Goal: Task Accomplishment & Management: Manage account settings

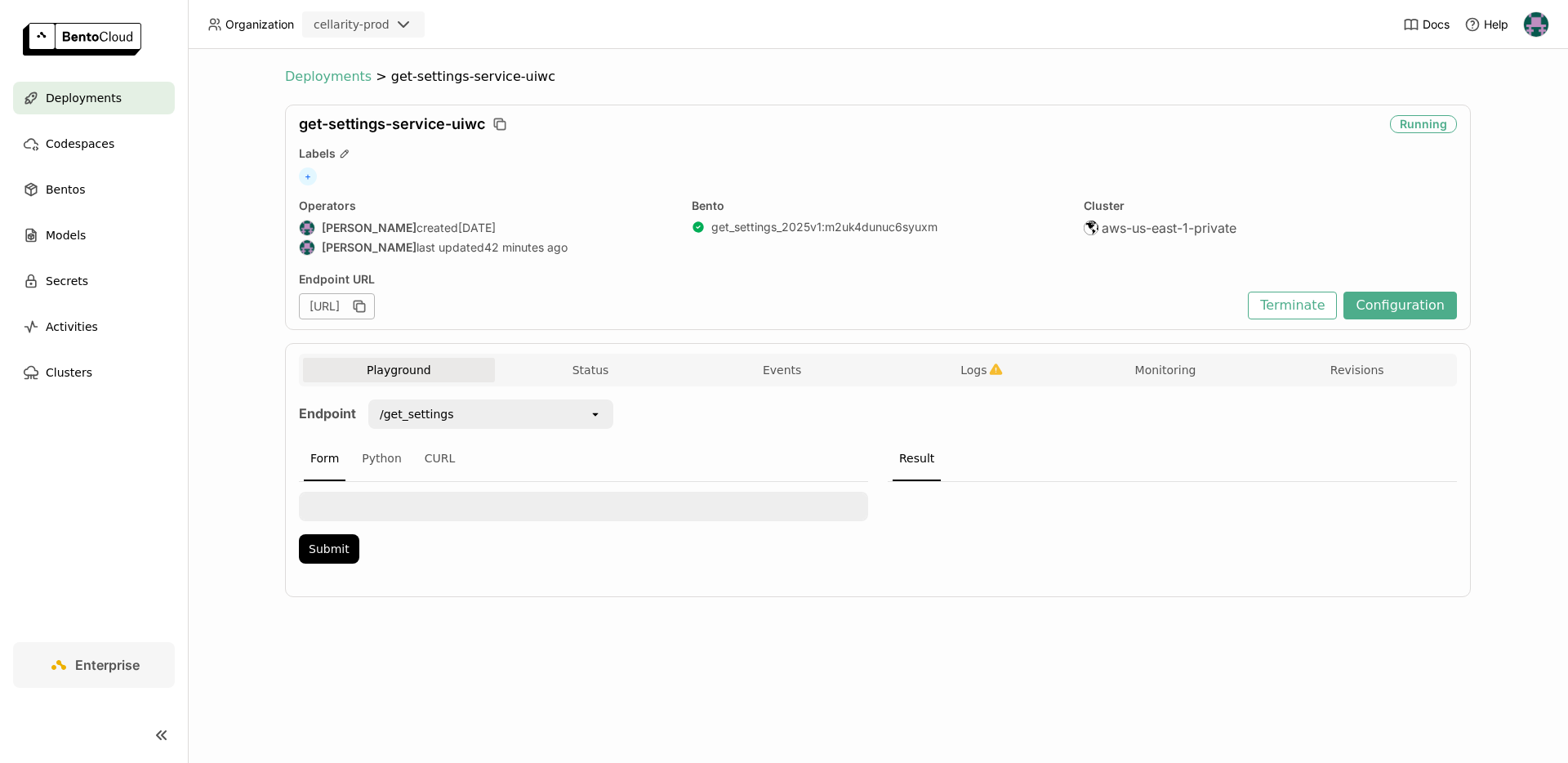
click at [338, 80] on span "Deployments" at bounding box center [328, 76] width 86 height 16
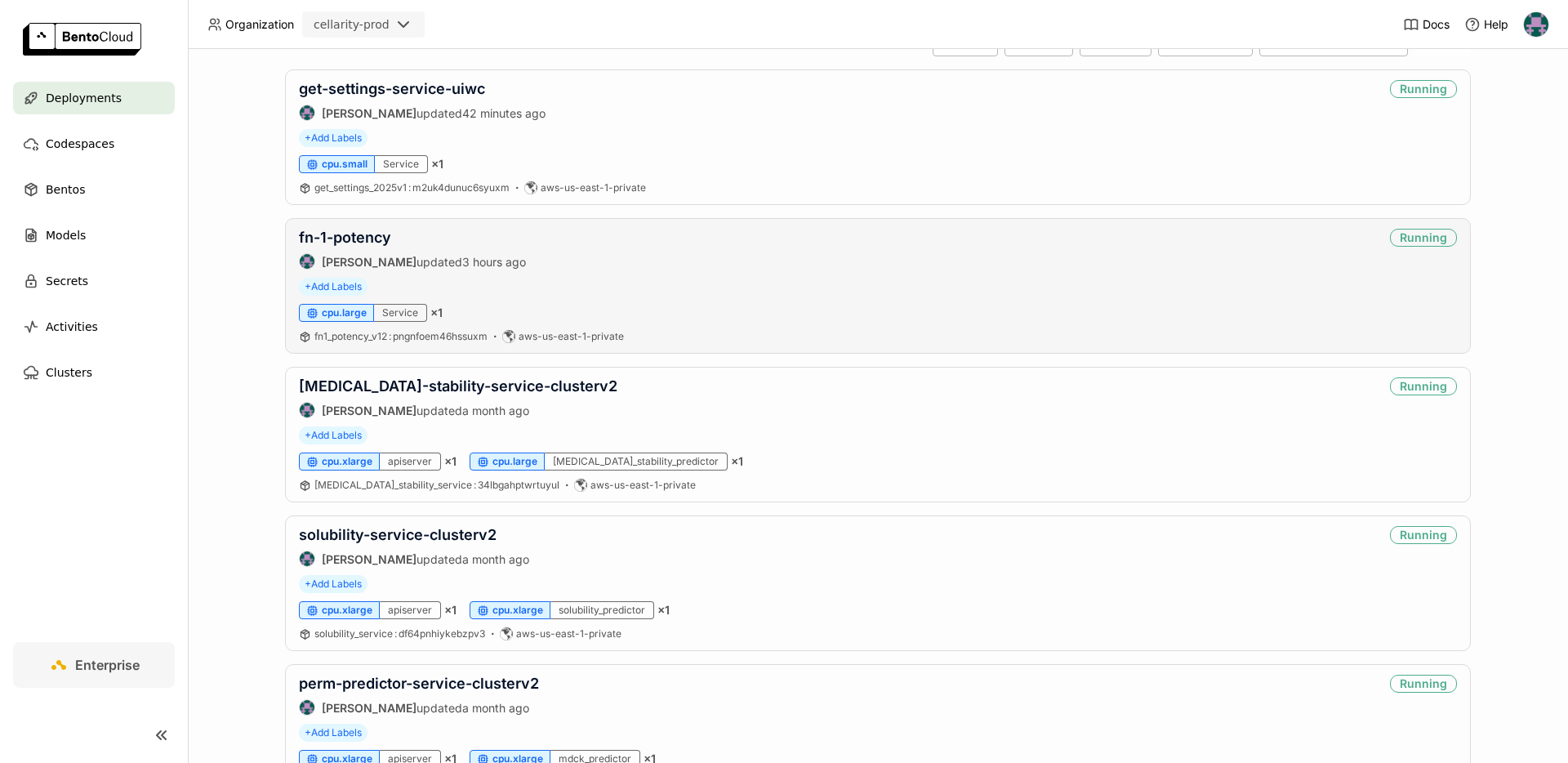
scroll to position [179, 0]
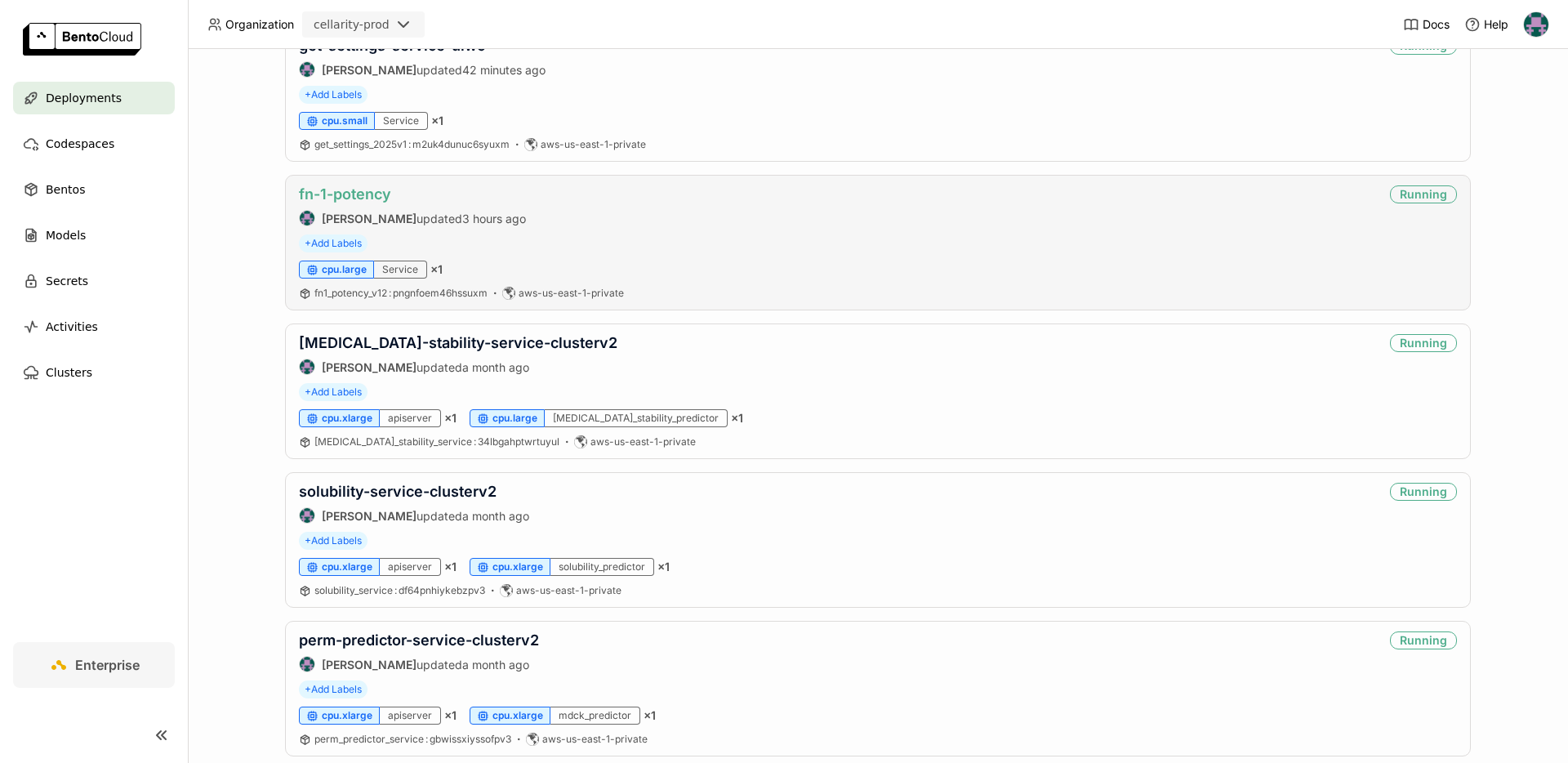
click at [348, 187] on link "fn-1-potency" at bounding box center [344, 194] width 92 height 17
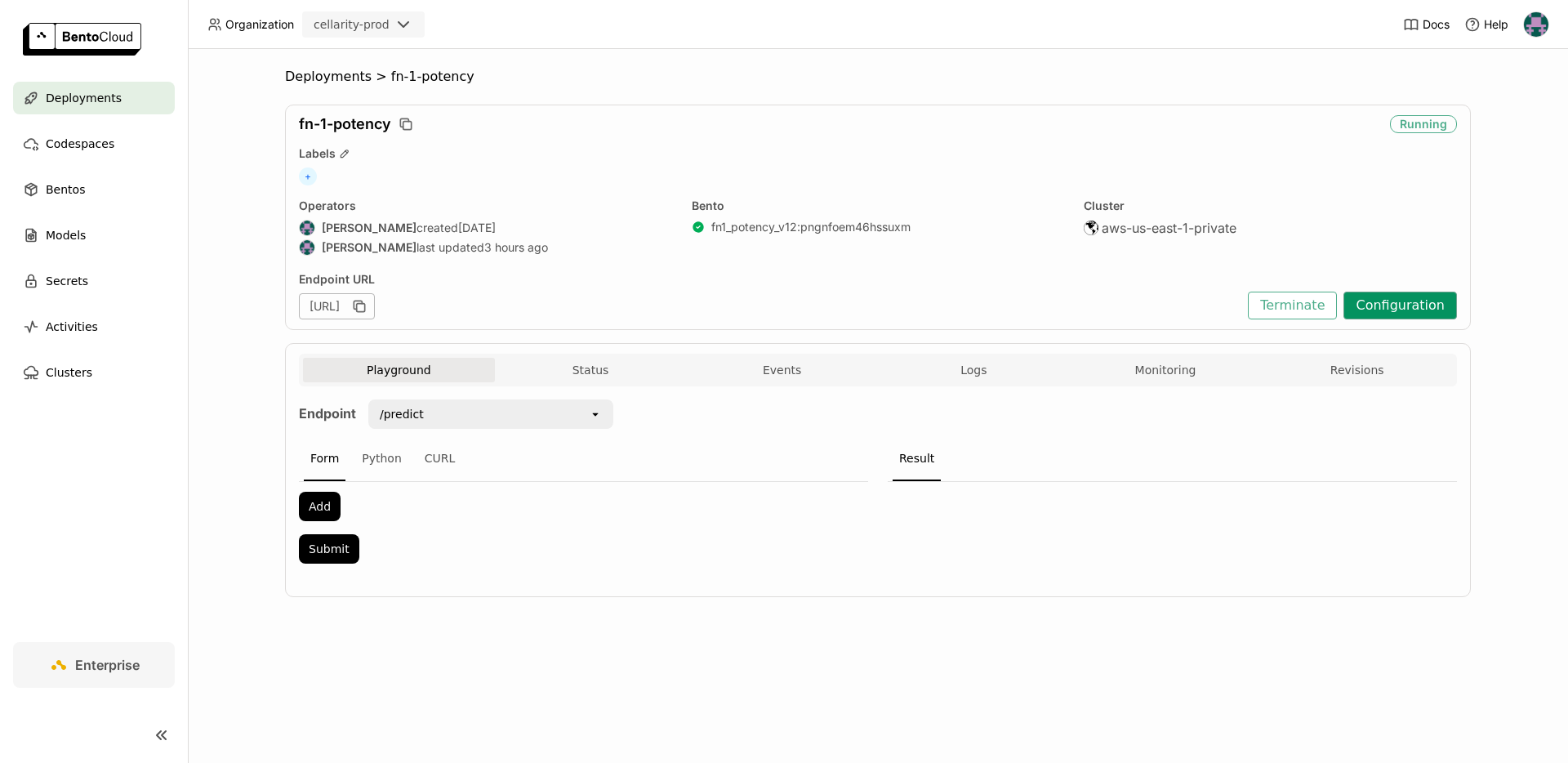
click at [1394, 307] on button "Configuration" at bounding box center [1400, 305] width 113 height 28
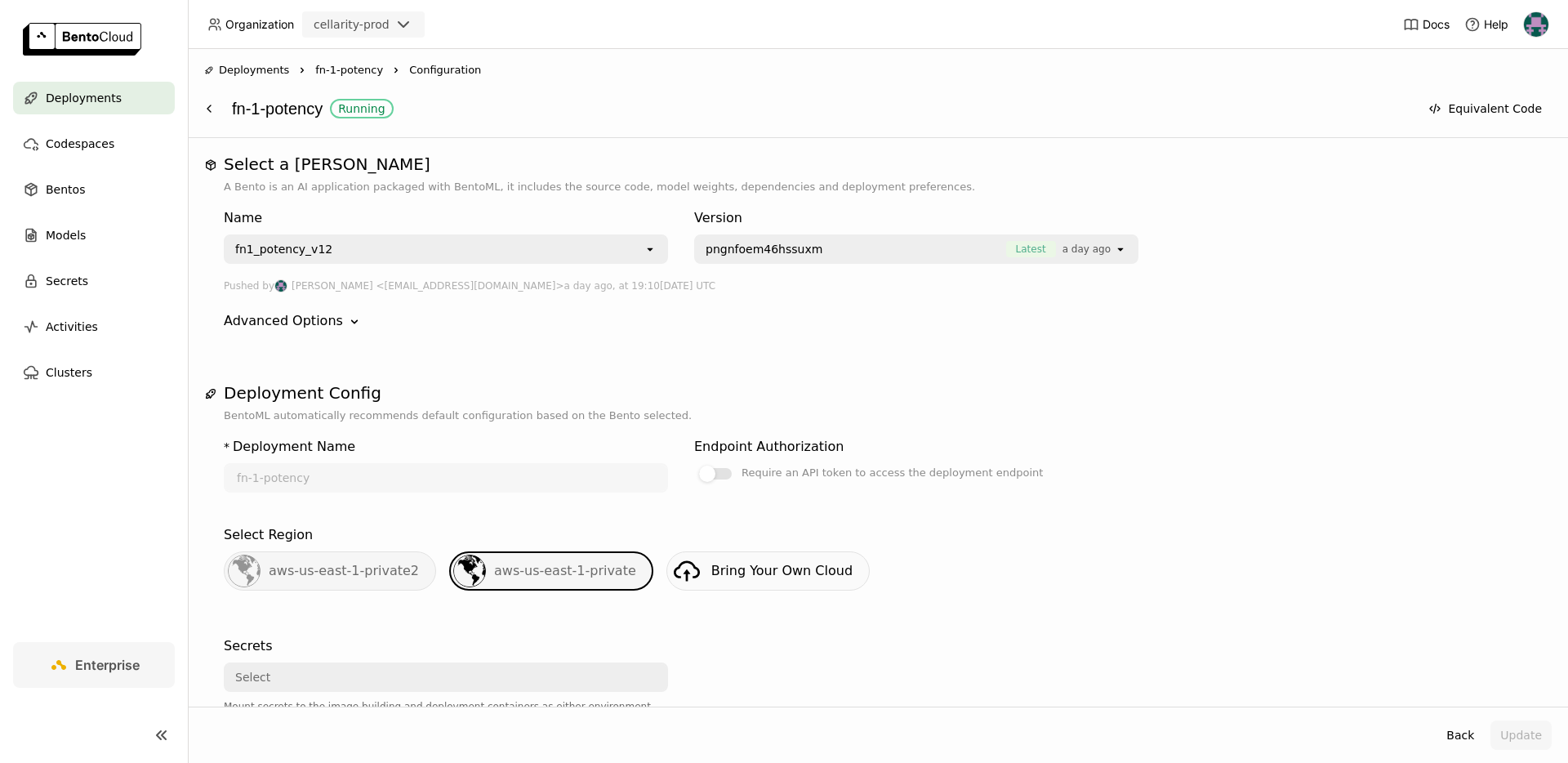
click at [268, 25] on span "Organization" at bounding box center [260, 24] width 69 height 14
click at [348, 30] on div "cellarity-prod" at bounding box center [352, 24] width 76 height 16
click at [561, 46] on header "Organization cellarity-prod Docs Help" at bounding box center [784, 25] width 1568 height 49
click at [1534, 36] on div at bounding box center [1536, 25] width 26 height 26
click at [1503, 129] on span "Settings" at bounding box center [1502, 131] width 41 height 14
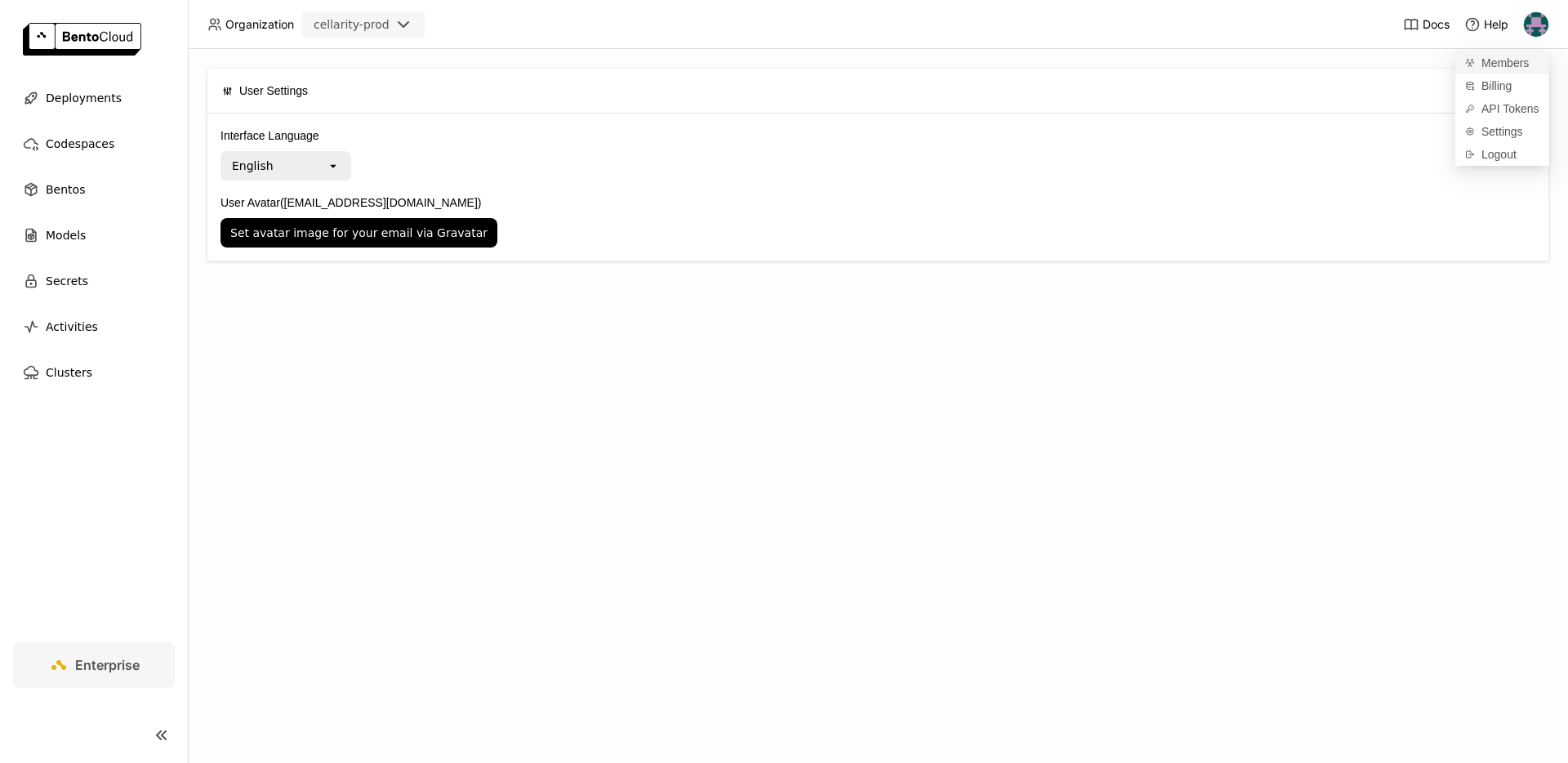
click at [1505, 64] on span "Members" at bounding box center [1505, 63] width 47 height 14
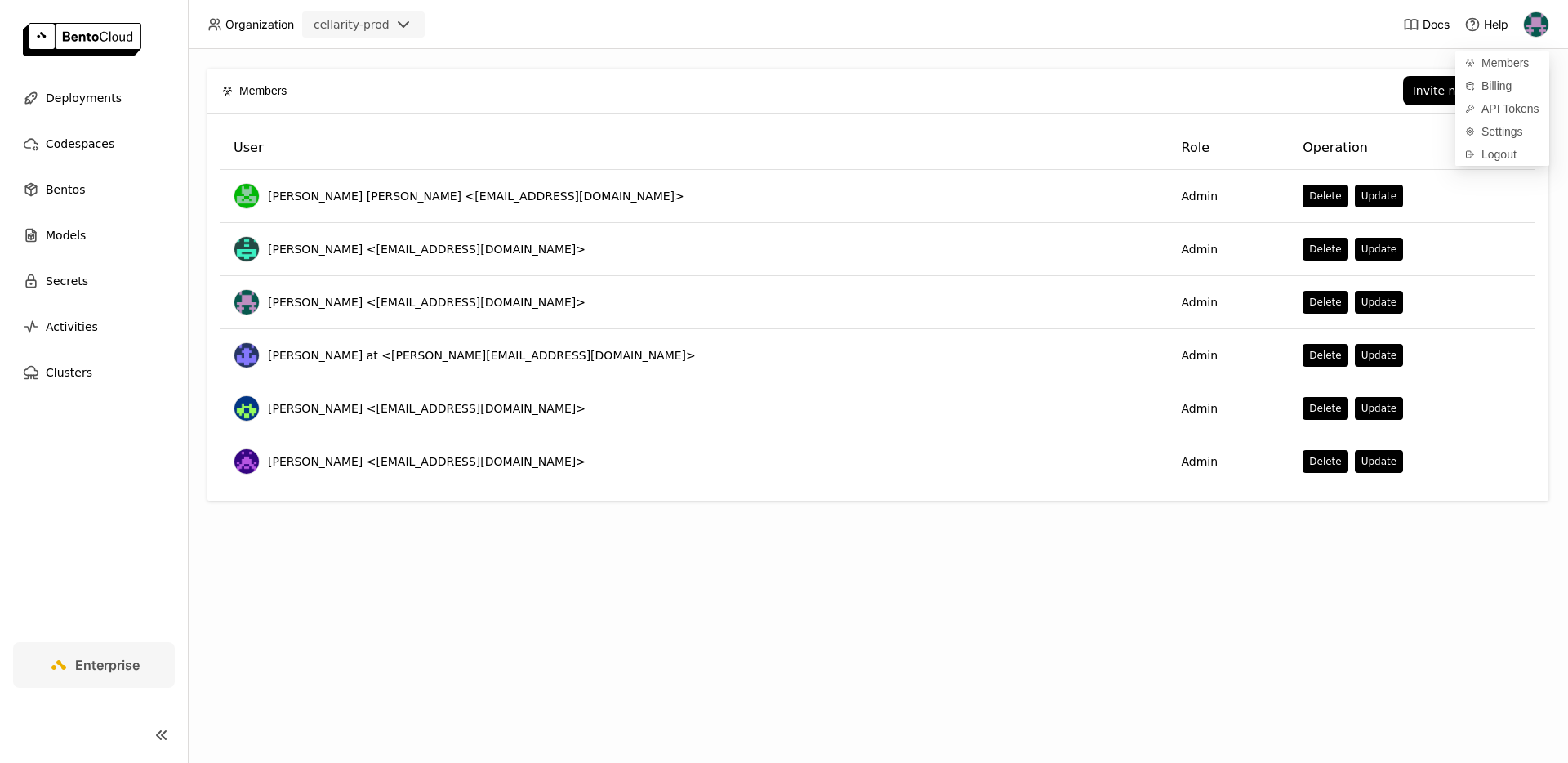
click at [1331, 85] on div "Invite new member" at bounding box center [918, 91] width 1231 height 30
click at [1430, 100] on button "Invite new member" at bounding box center [1468, 91] width 131 height 30
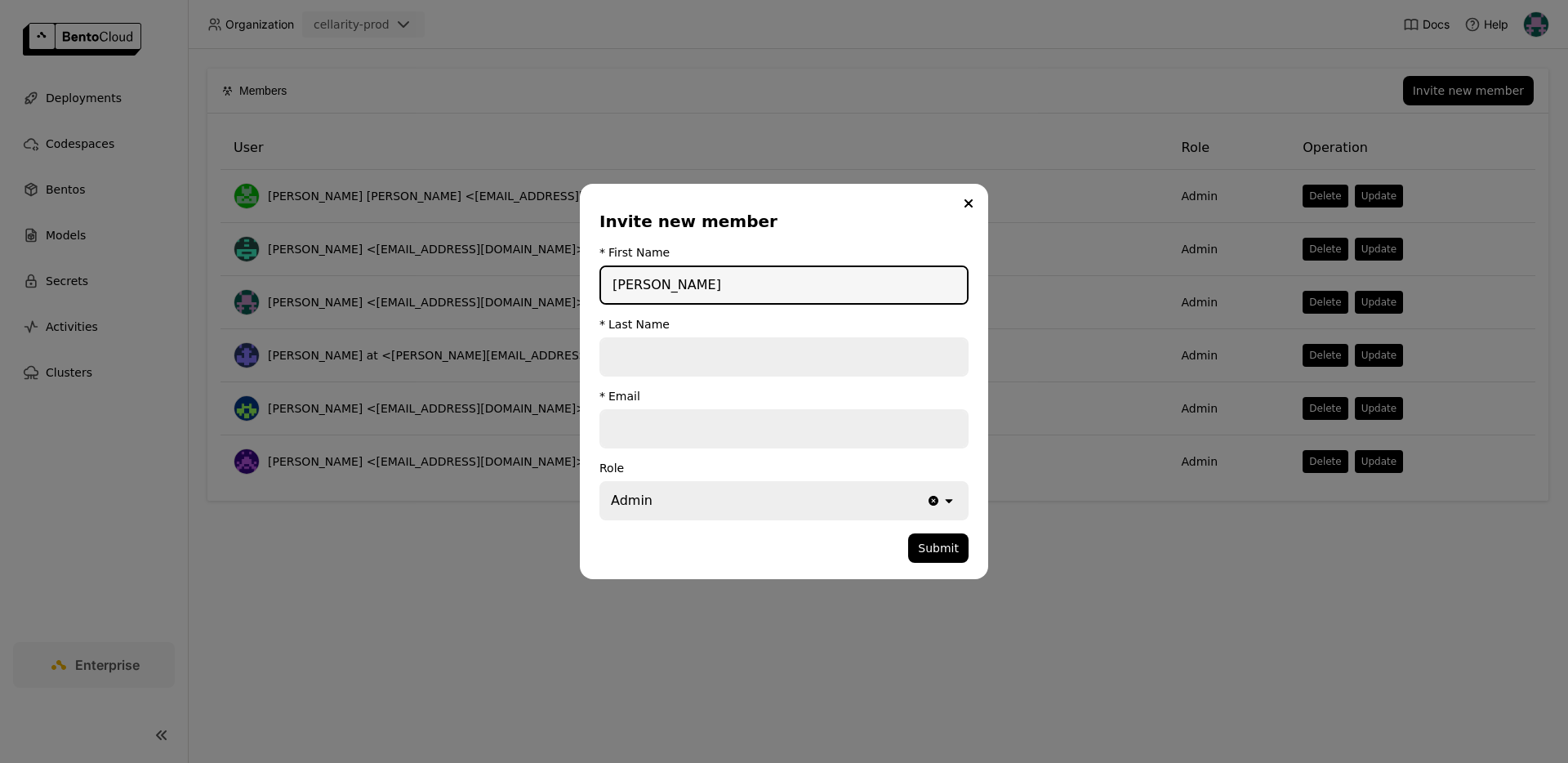
type input "[PERSON_NAME]"
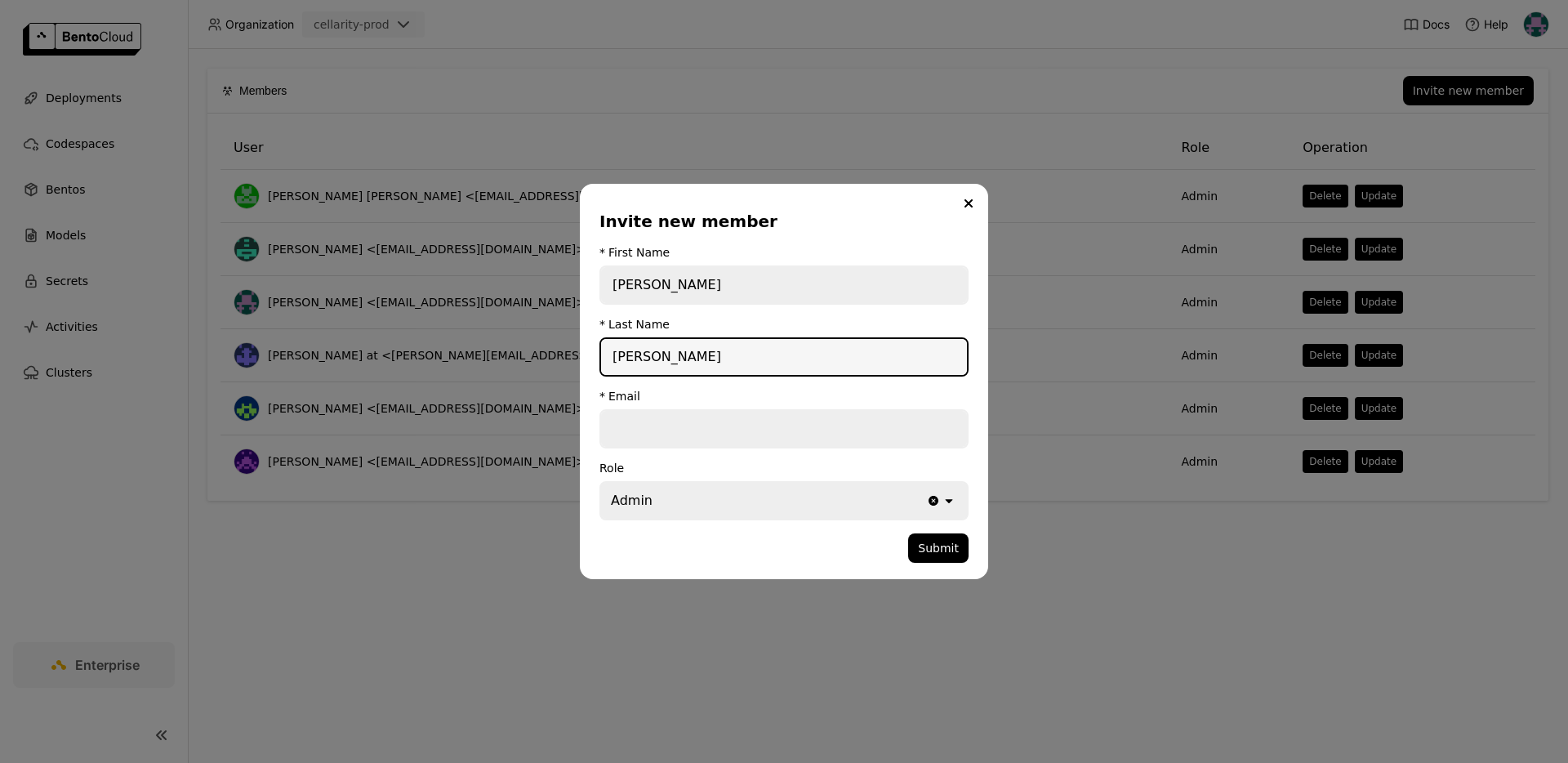
type input "[PERSON_NAME]"
click at [827, 421] on input "dialog" at bounding box center [784, 429] width 366 height 36
click at [871, 392] on div "* Email" at bounding box center [784, 396] width 369 height 13
click at [864, 429] on input "dialog" at bounding box center [784, 429] width 366 height 36
click at [857, 395] on div "* Email" at bounding box center [784, 396] width 369 height 13
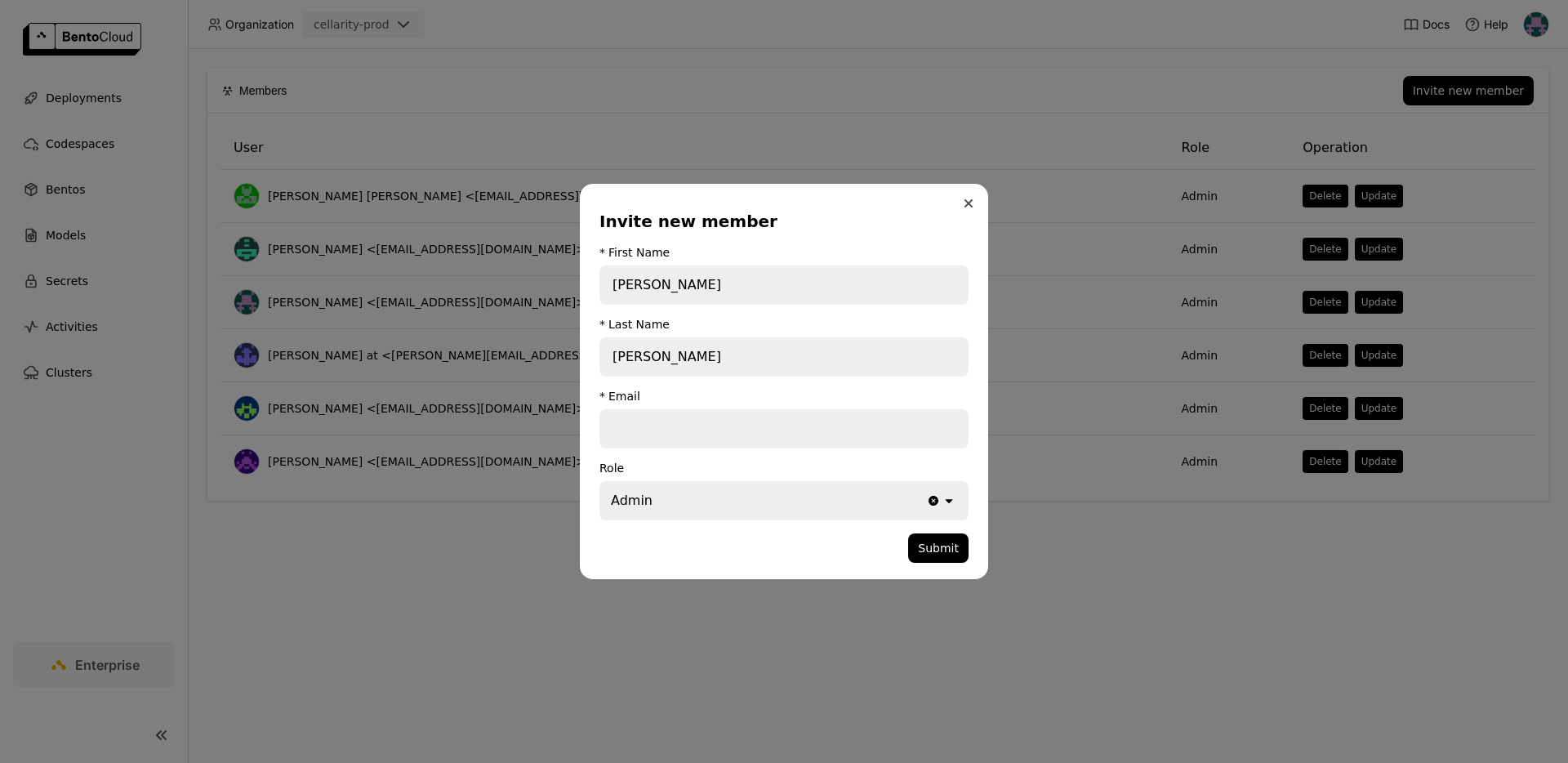
click at [971, 197] on button "Close" at bounding box center [968, 203] width 19 height 19
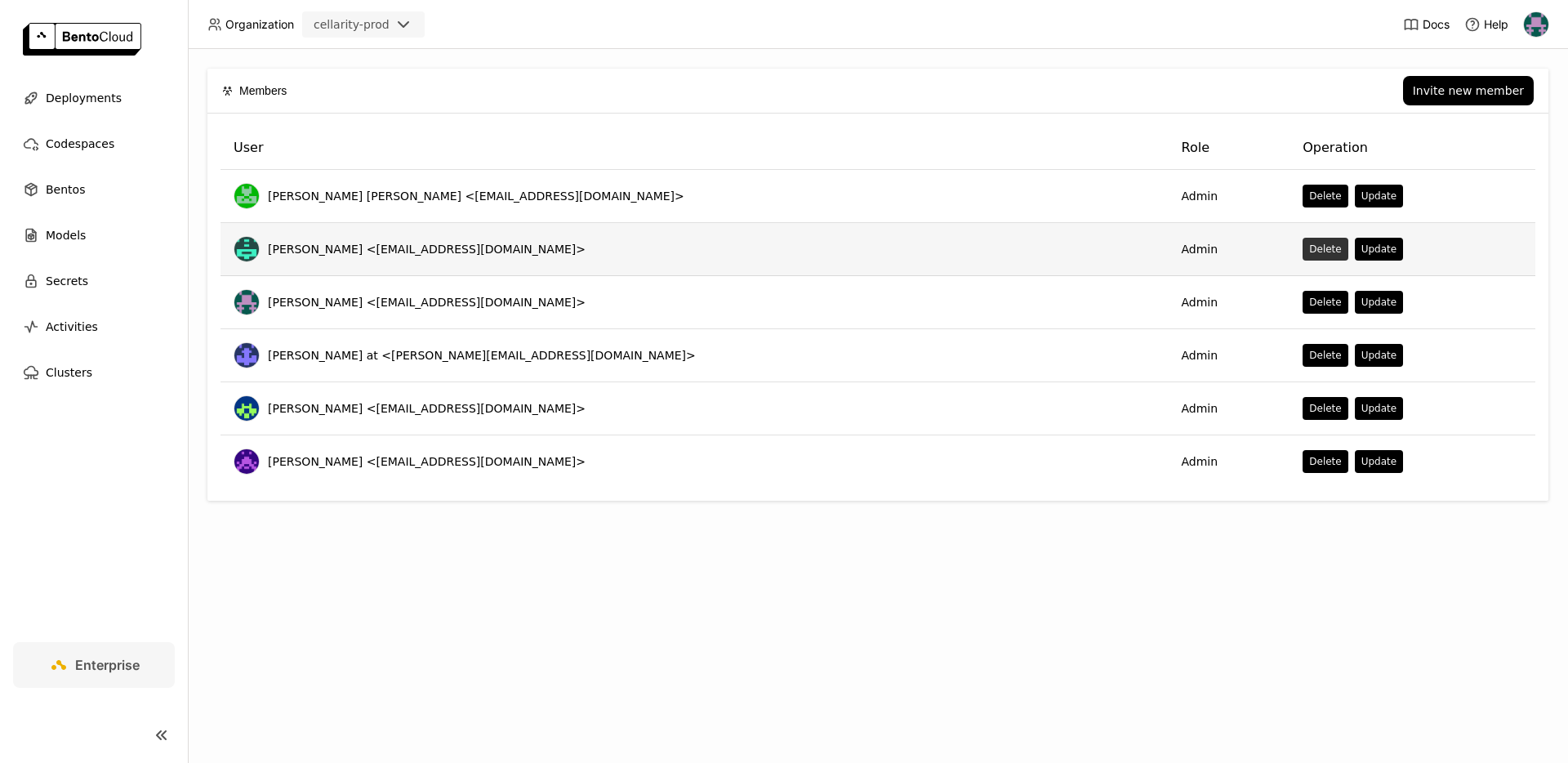
click at [1302, 248] on button "Delete" at bounding box center [1324, 249] width 45 height 23
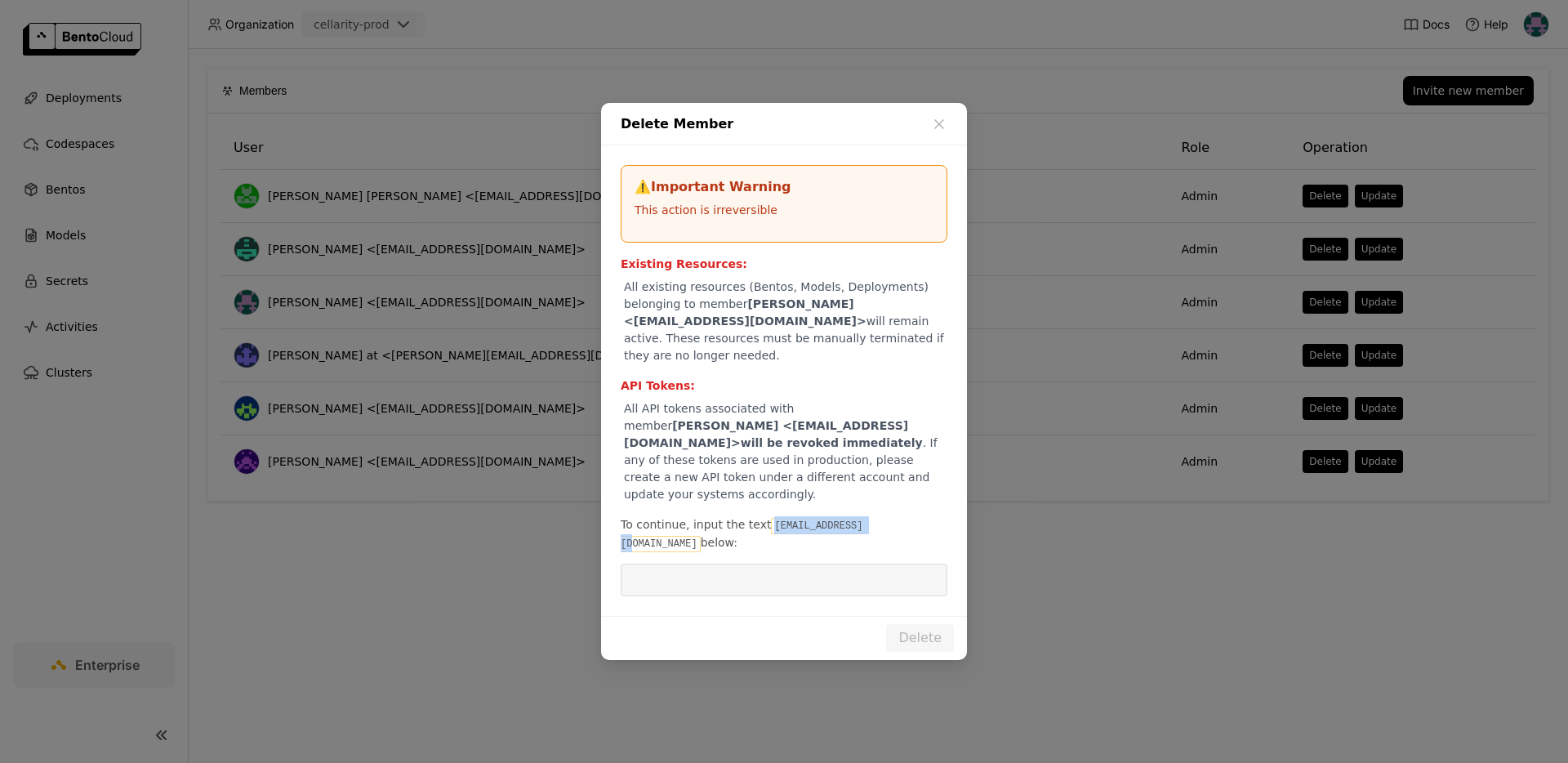
drag, startPoint x: 765, startPoint y: 520, endPoint x: 866, endPoint y: 522, distance: 101.0
click at [863, 522] on code "[EMAIL_ADDRESS][DOMAIN_NAME]" at bounding box center [742, 535] width 243 height 35
copy code "[EMAIL_ADDRESS][DOMAIN_NAME]"
click at [844, 564] on input "dialog" at bounding box center [783, 579] width 307 height 31
paste input "[EMAIL_ADDRESS][DOMAIN_NAME]"
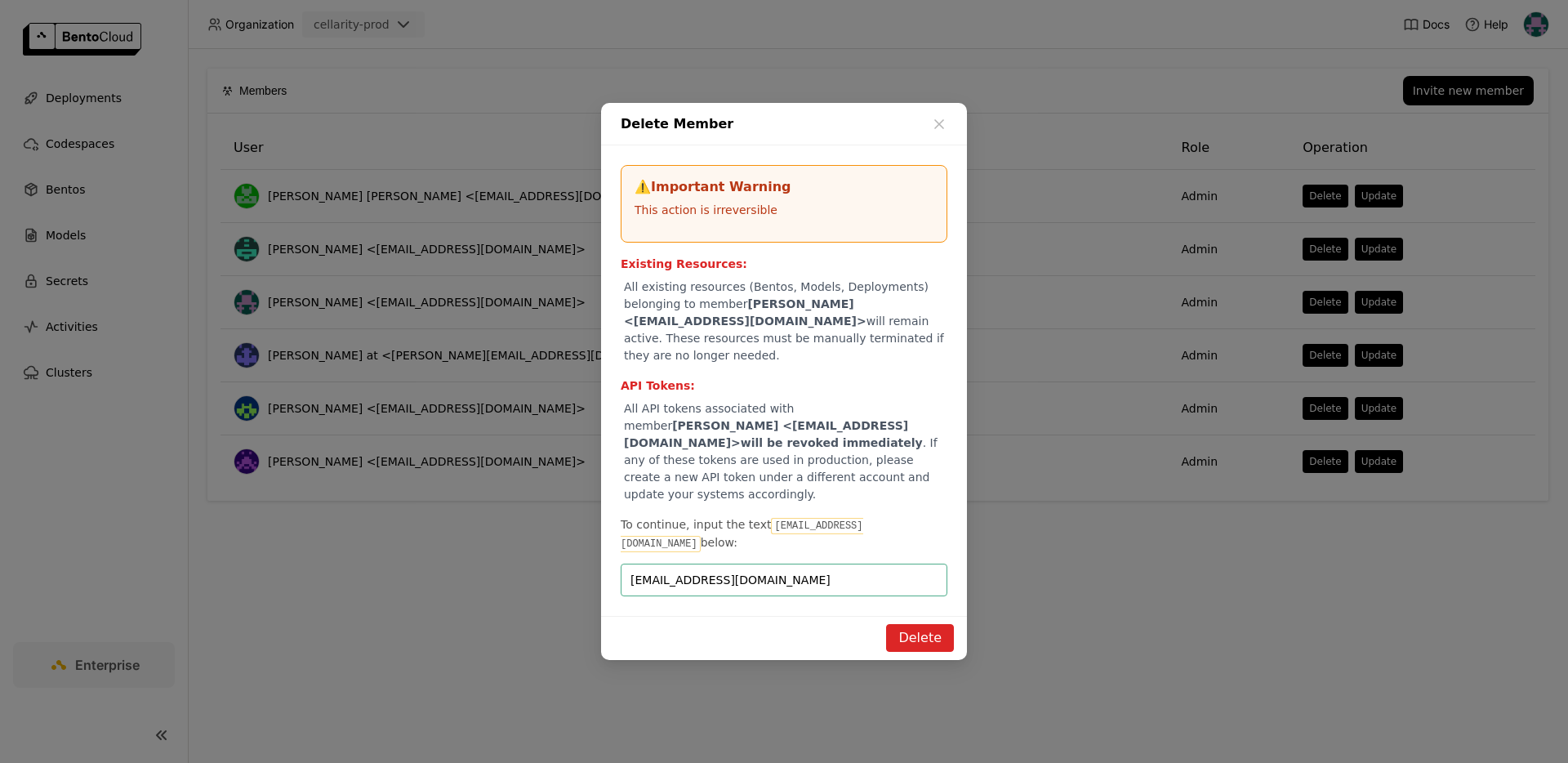
type input "[EMAIL_ADDRESS][DOMAIN_NAME]"
click at [915, 624] on button "Delete" at bounding box center [920, 638] width 68 height 28
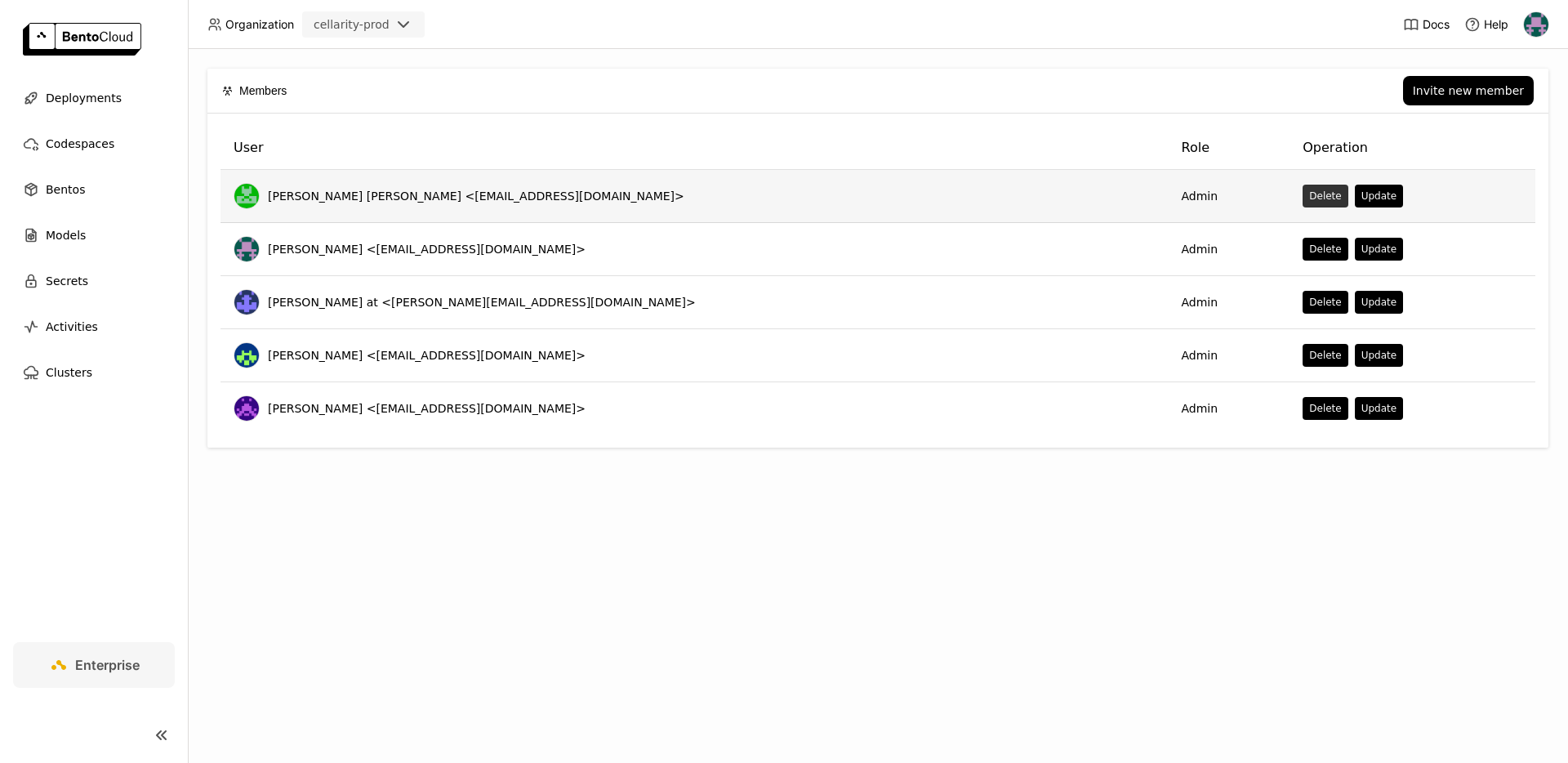
click at [1302, 185] on button "Delete" at bounding box center [1324, 195] width 45 height 23
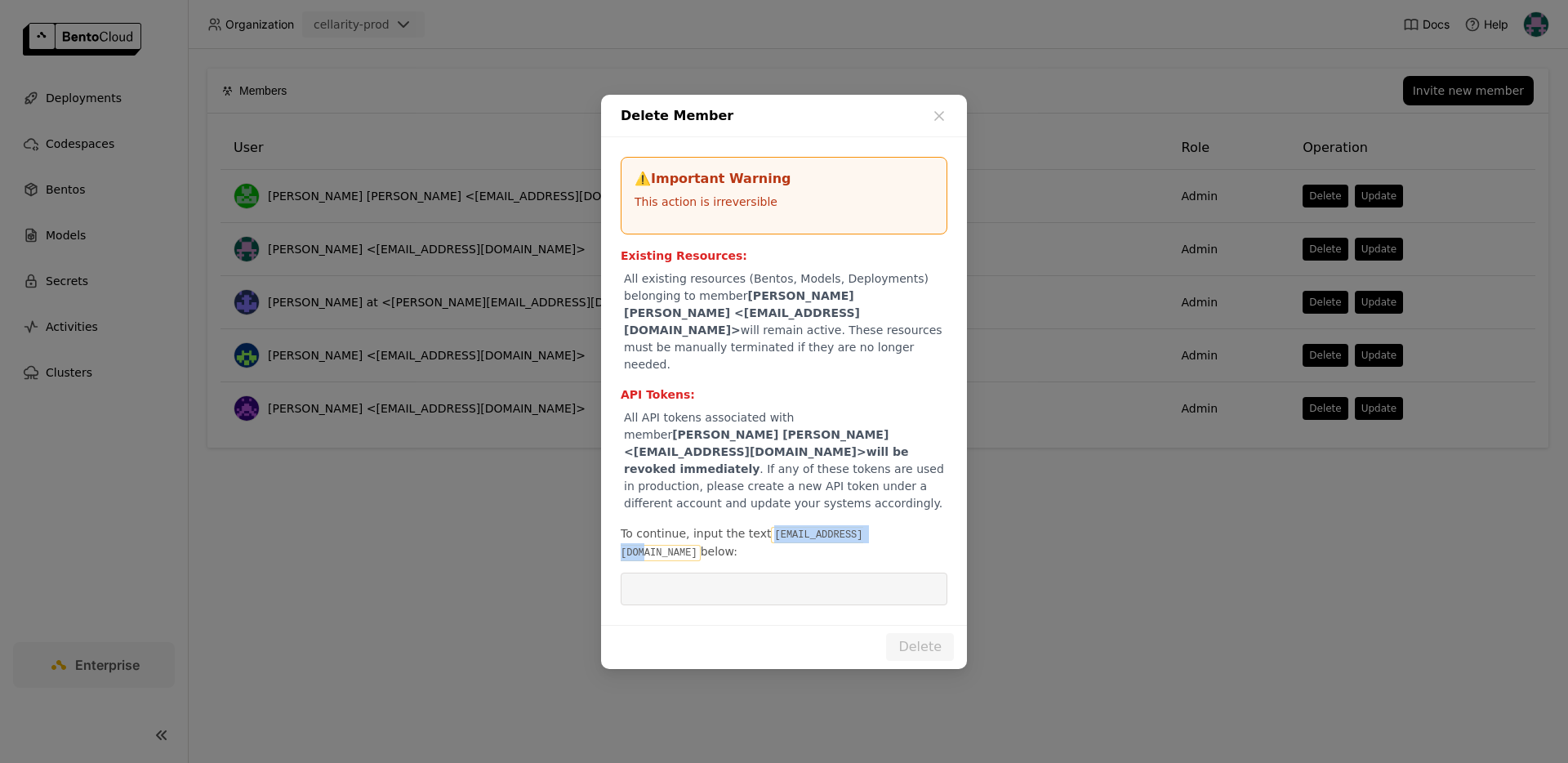
drag, startPoint x: 765, startPoint y: 518, endPoint x: 878, endPoint y: 514, distance: 113.1
click at [863, 527] on code "[EMAIL_ADDRESS][DOMAIN_NAME]" at bounding box center [742, 544] width 243 height 35
copy code "[EMAIL_ADDRESS][DOMAIN_NAME]"
click at [864, 574] on input "dialog" at bounding box center [783, 589] width 307 height 31
paste input "[EMAIL_ADDRESS][DOMAIN_NAME]"
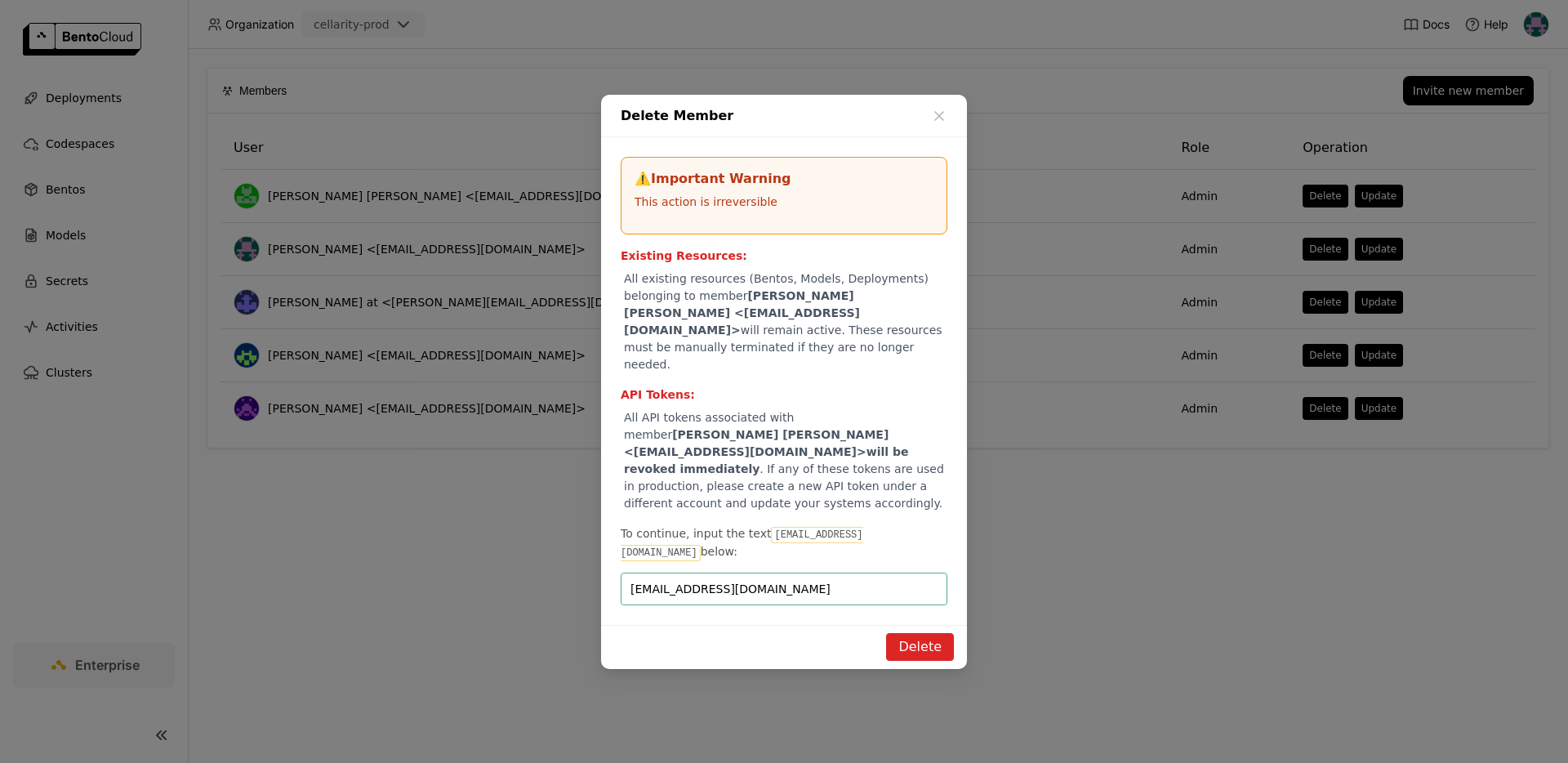
type input "[EMAIL_ADDRESS][DOMAIN_NAME]"
click at [924, 633] on button "Delete" at bounding box center [920, 646] width 68 height 28
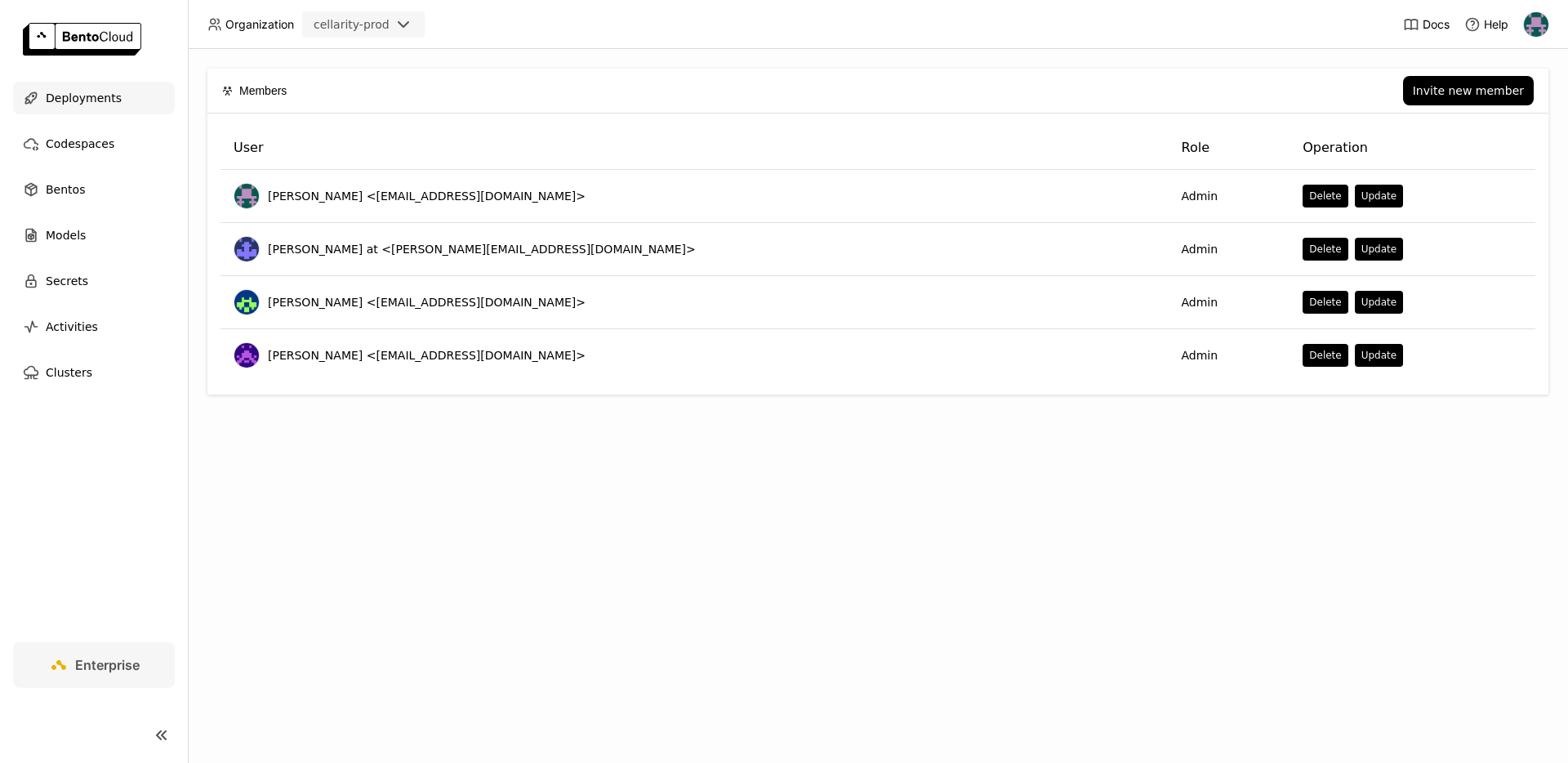
click at [88, 85] on div "Deployments" at bounding box center [93, 98] width 162 height 33
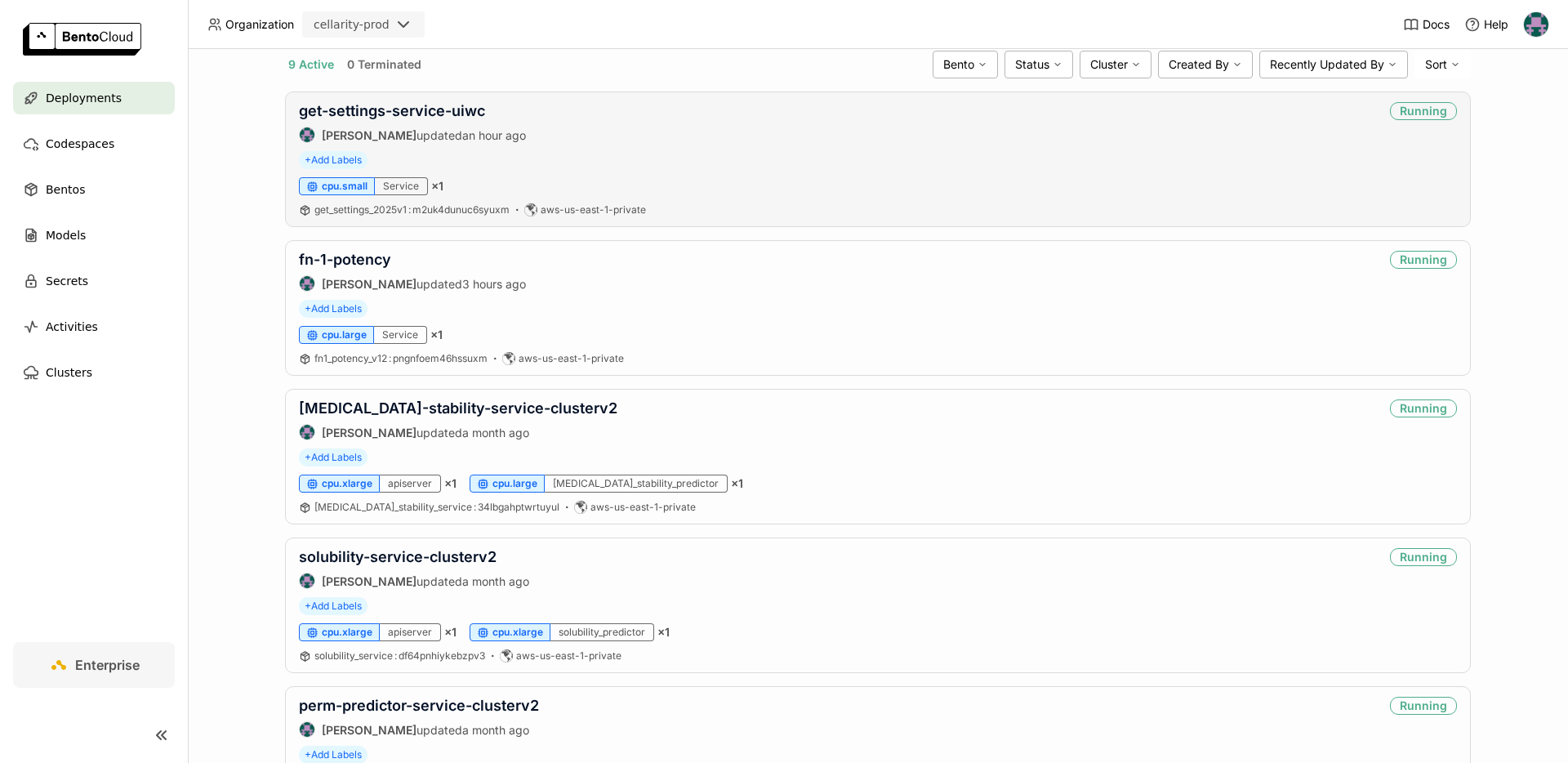
scroll to position [139, 0]
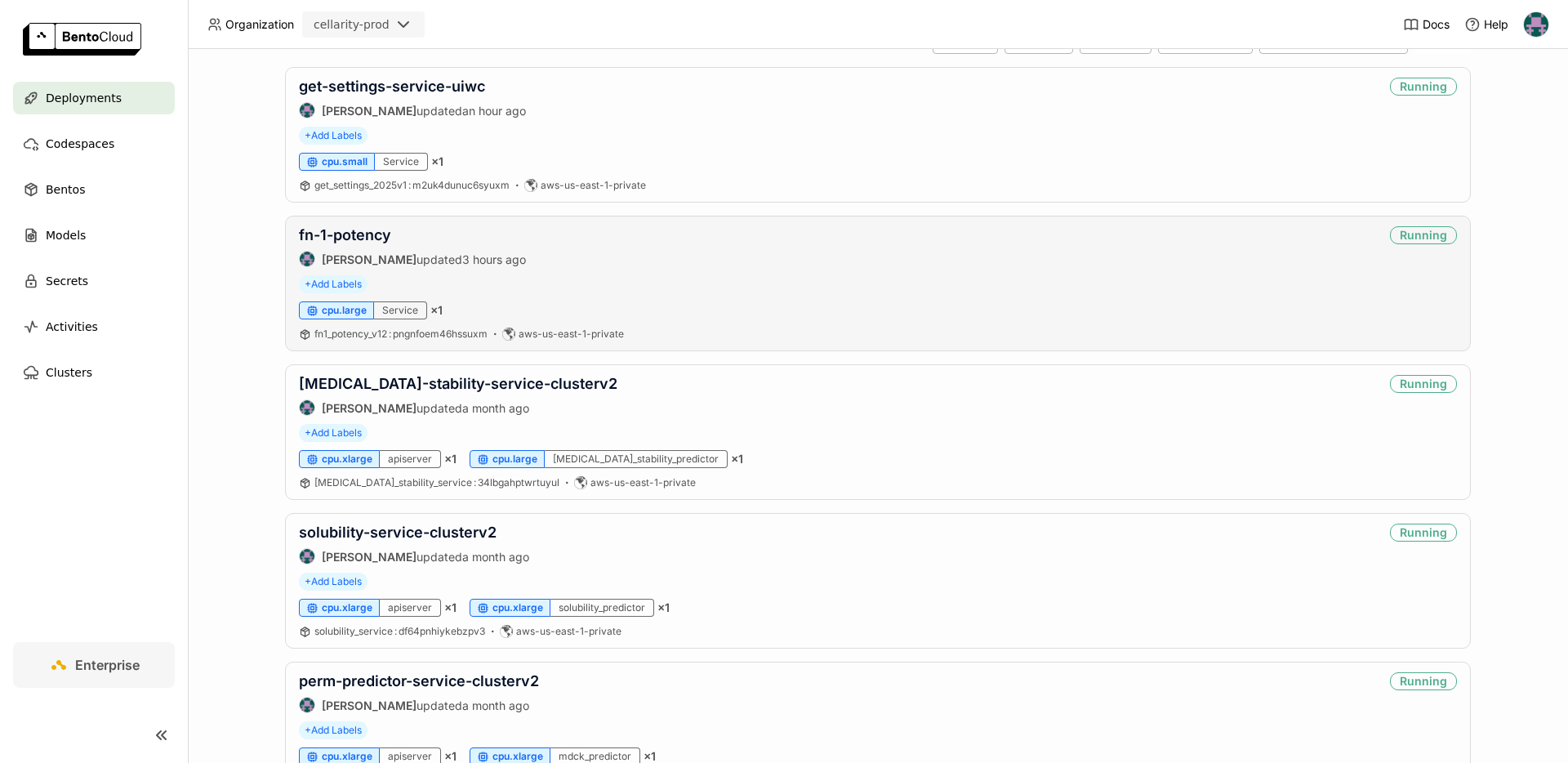
click at [375, 222] on div "fn-1-potency [PERSON_NAME] updated 3 hours ago Running + Add Labels cpu.large S…" at bounding box center [878, 283] width 1186 height 135
click at [373, 235] on link "fn-1-potency" at bounding box center [344, 234] width 92 height 17
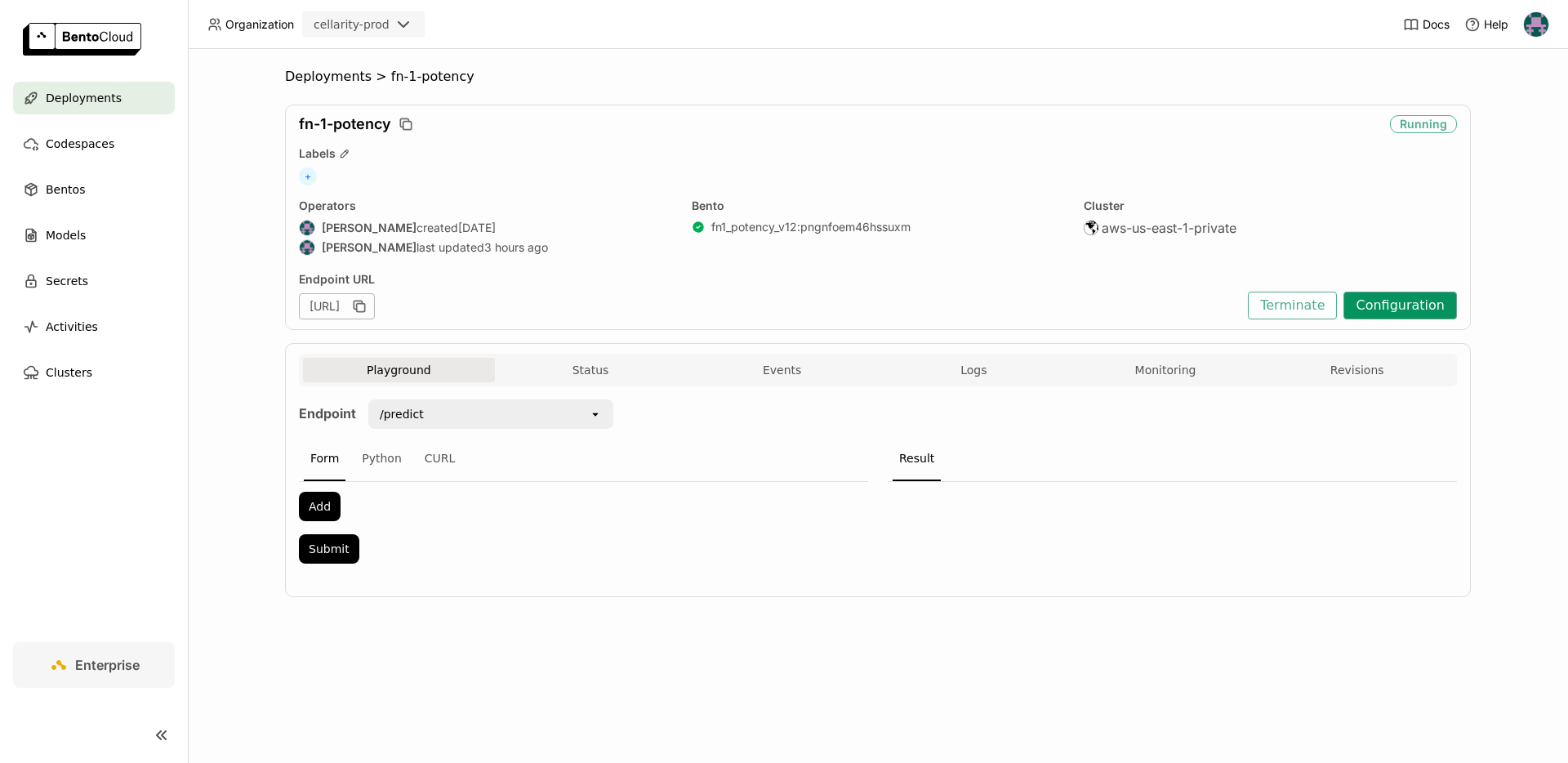
click at [1431, 311] on button "Configuration" at bounding box center [1400, 305] width 113 height 28
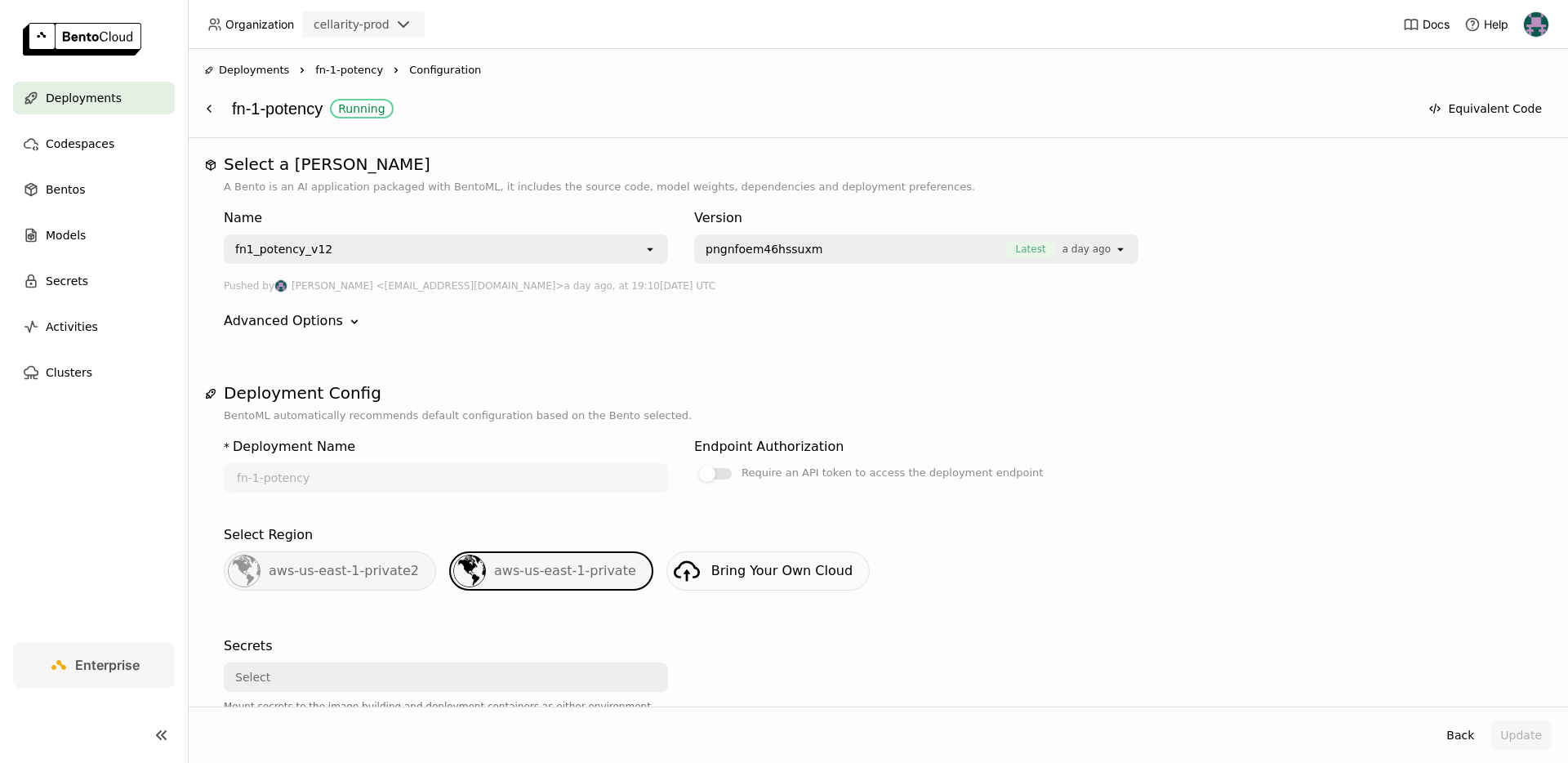
click at [275, 62] on span "Deployments" at bounding box center [254, 69] width 70 height 16
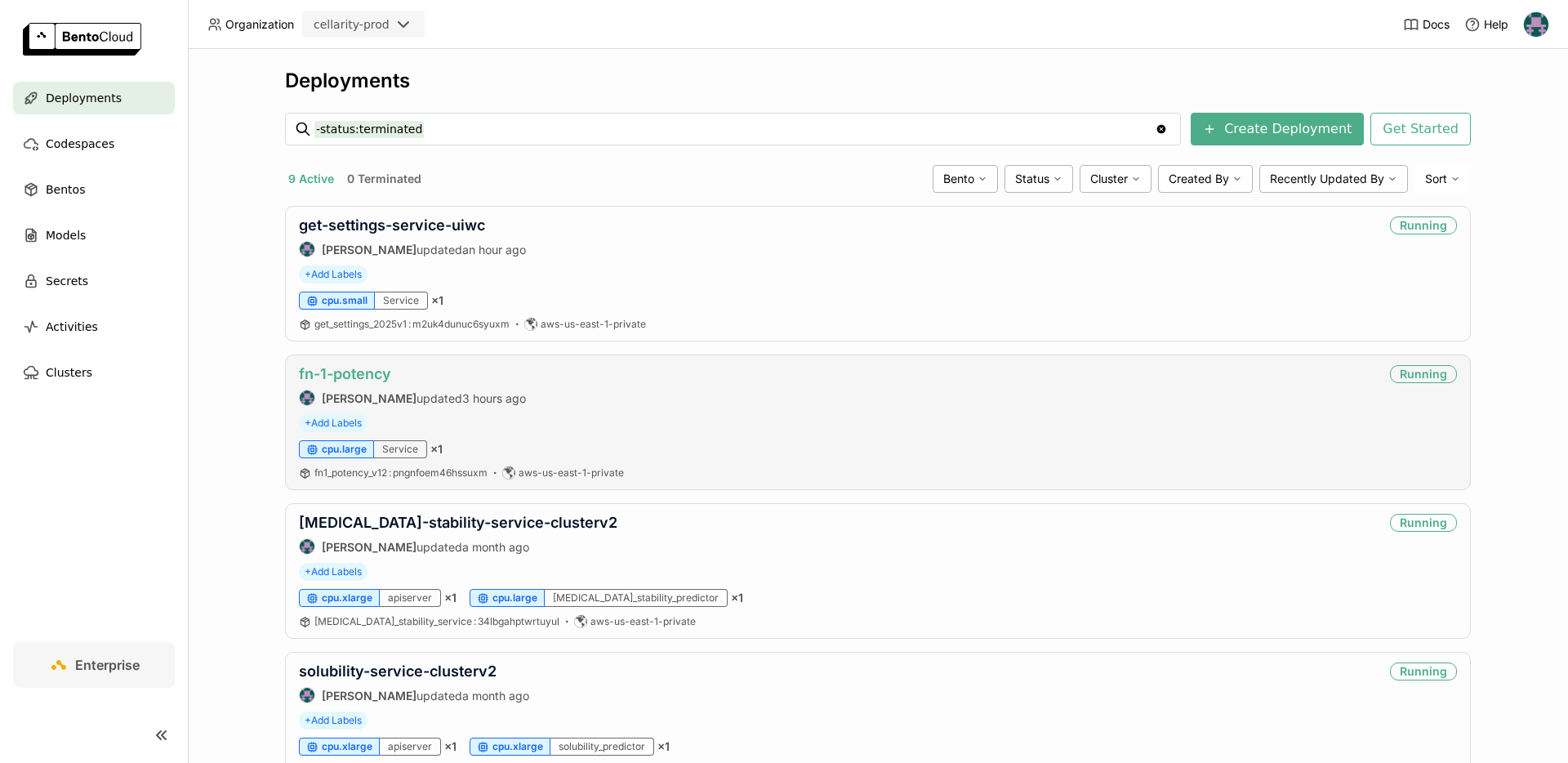
click at [375, 375] on link "fn-1-potency" at bounding box center [344, 374] width 92 height 17
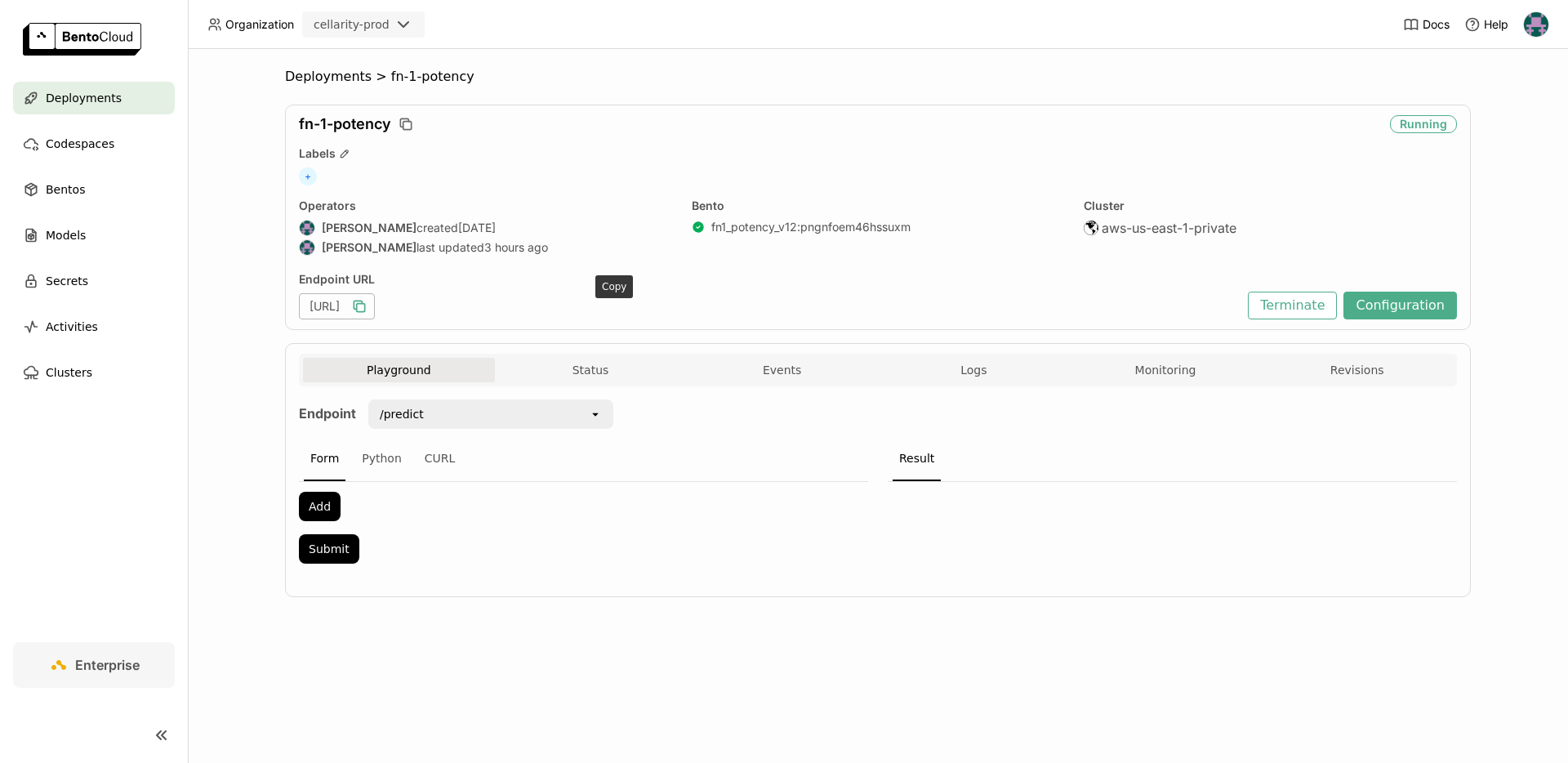
click at [368, 303] on icon "button" at bounding box center [359, 305] width 16 height 16
